Goal: Transaction & Acquisition: Purchase product/service

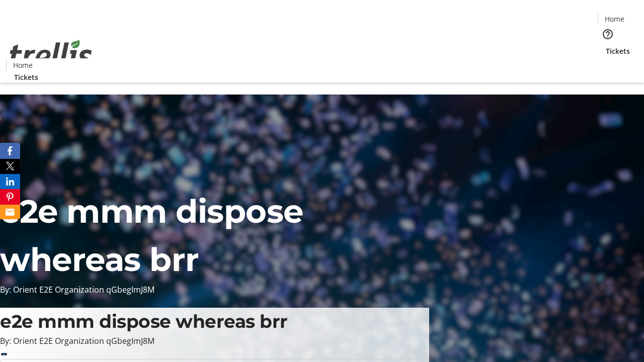
click at [606, 46] on span "Tickets" at bounding box center [618, 51] width 24 height 11
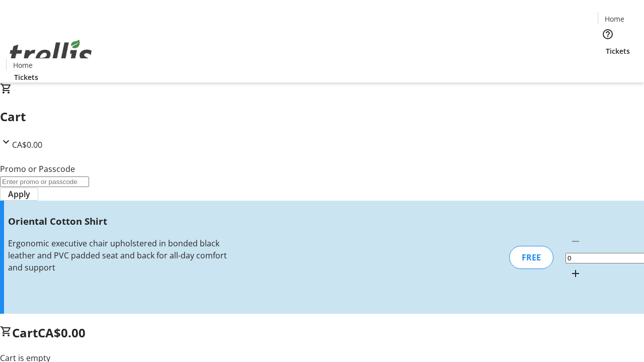
click at [569, 268] on mat-icon "Increment by one" at bounding box center [575, 274] width 12 height 12
type input "1"
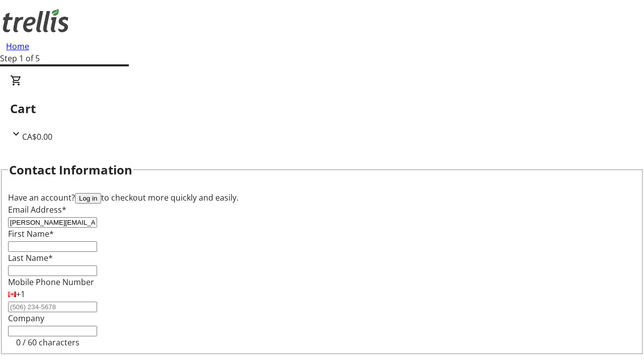
type input "[PERSON_NAME][EMAIL_ADDRESS][DOMAIN_NAME]"
type input "[PERSON_NAME]"
